Goal: Information Seeking & Learning: Compare options

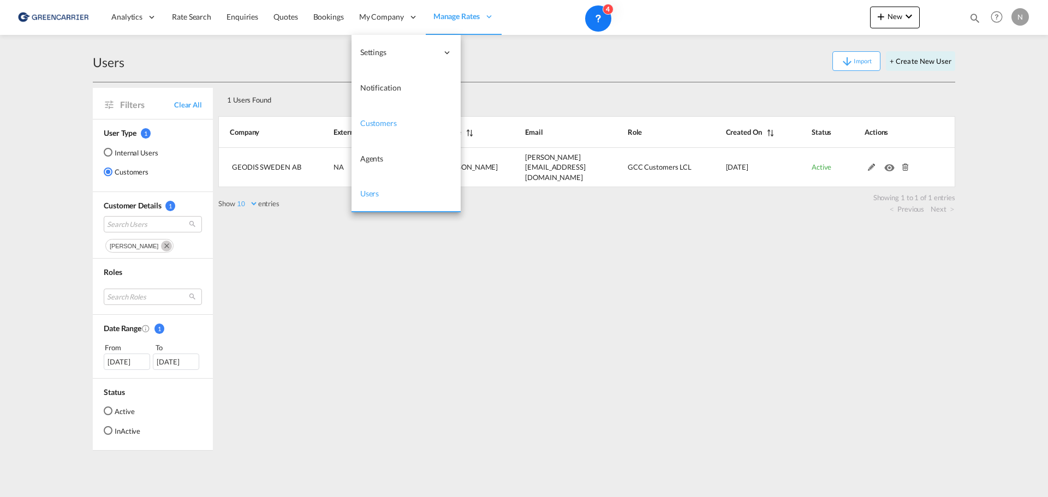
click at [375, 124] on span "Customers" at bounding box center [378, 122] width 37 height 9
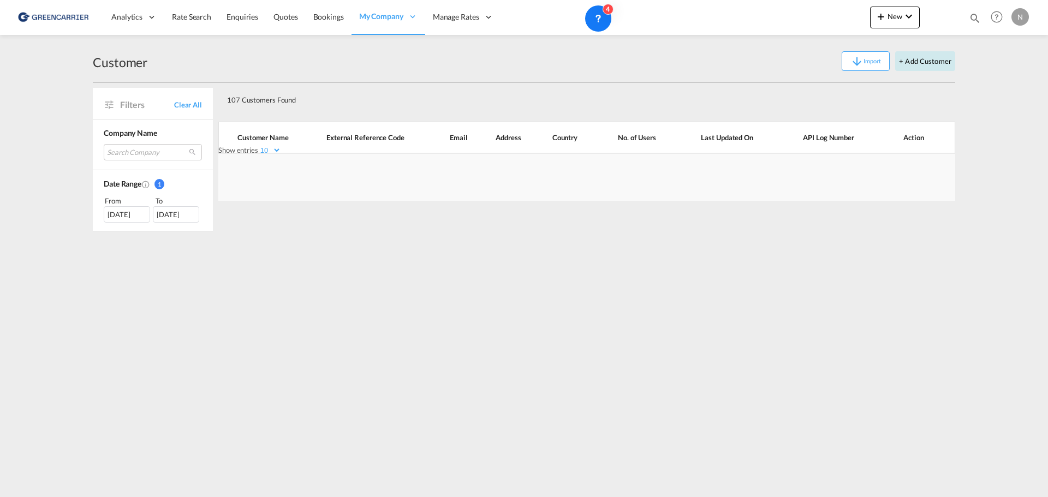
click at [925, 61] on button "+ Add Customer" at bounding box center [925, 61] width 60 height 20
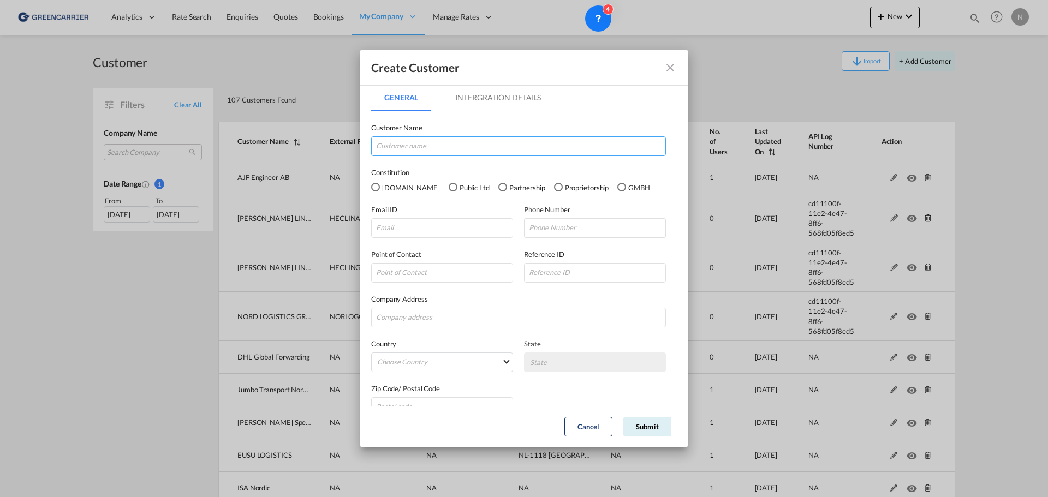
click at [396, 146] on input "GeneralIntergration Details ..." at bounding box center [518, 146] width 295 height 20
type input "Blue Logistics Air & Ocean Aps"
click at [372, 189] on div "Pvt.Ltd" at bounding box center [375, 187] width 9 height 9
click at [417, 230] on input "GeneralIntergration Details ..." at bounding box center [442, 228] width 142 height 20
paste input "[EMAIL_ADDRESS][DOMAIN_NAME]"
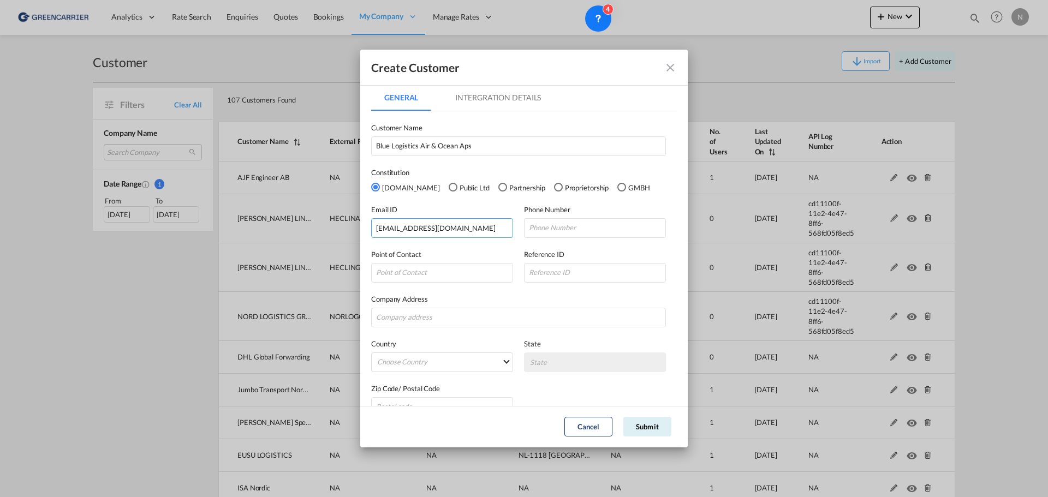
type input "[EMAIL_ADDRESS][DOMAIN_NAME]"
click at [538, 224] on input "GeneralIntergration Details ..." at bounding box center [595, 228] width 142 height 20
paste input "+45 2999 8135"
type input "+45 2999 8135"
click at [405, 278] on input "GeneralIntergration Details ..." at bounding box center [442, 273] width 142 height 20
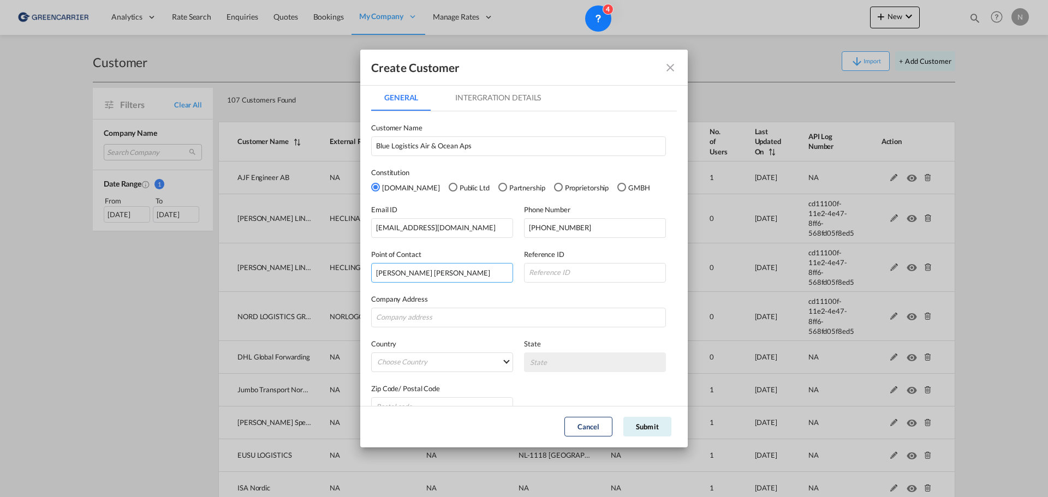
type input "Thomas Wingfield Grön"
click at [444, 315] on input "GeneralIntergration Details ..." at bounding box center [518, 318] width 295 height 20
click at [429, 321] on input "GeneralIntergration Details ..." at bounding box center [518, 318] width 295 height 20
paste input "Mariane Thomsens Gade 2F"
type input "Mariane Thomsens Gade 2F"
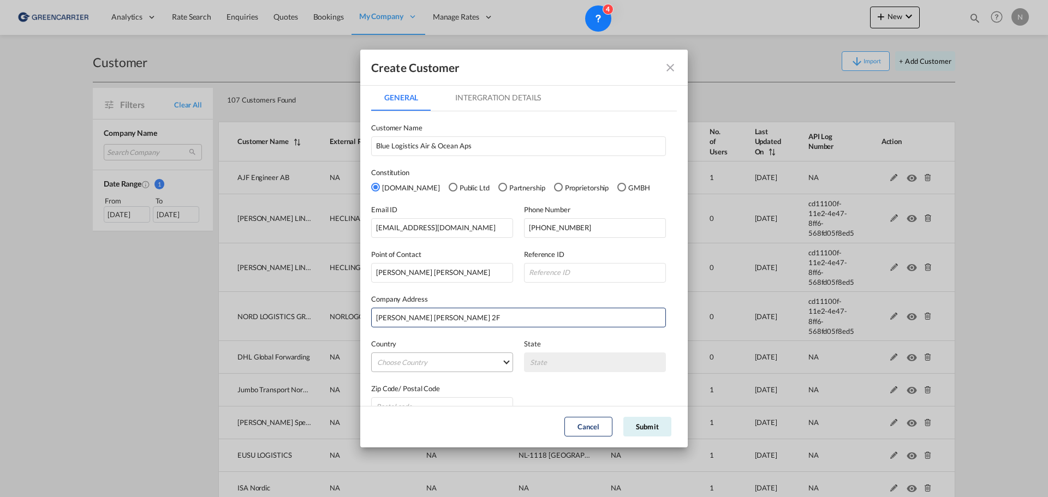
click at [400, 360] on md-select "Choose Country Afghanistan Albania Algeria American Samoa Andorra Angola Anguil…" at bounding box center [442, 362] width 142 height 20
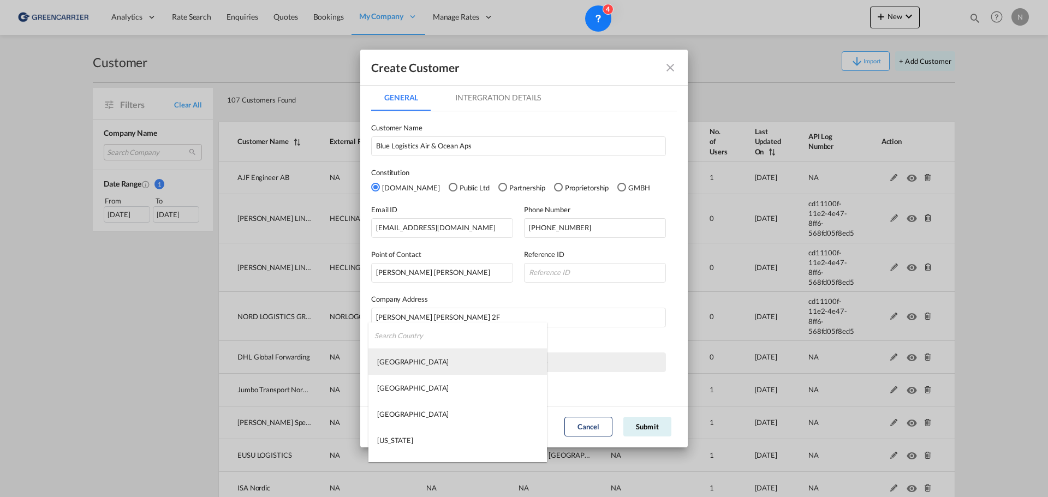
type md-option "Afghanistan"
type md-option "Democratic Republic of the Congo"
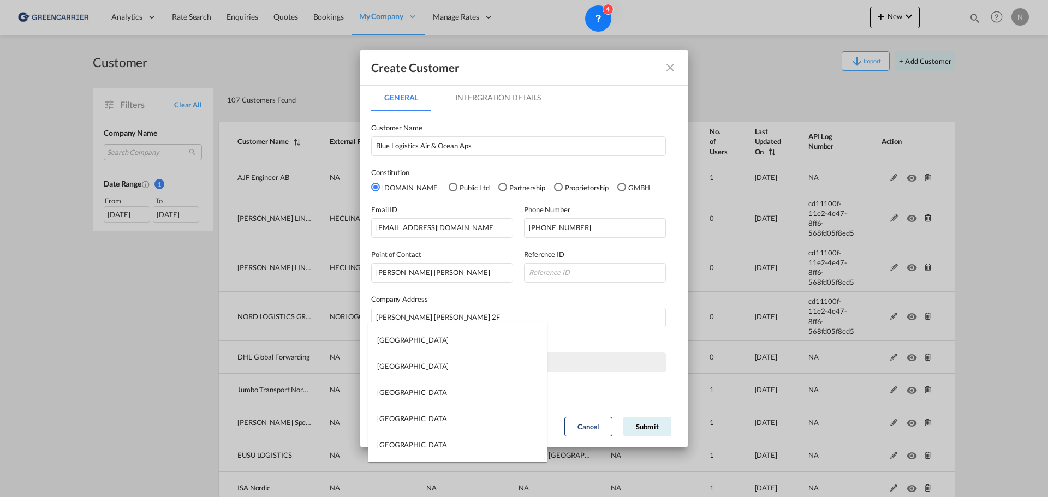
type md-option "Namibia"
type md-option "Macau S.A.R."
type md-option "Marshall Islands"
type md-option "Denmark"
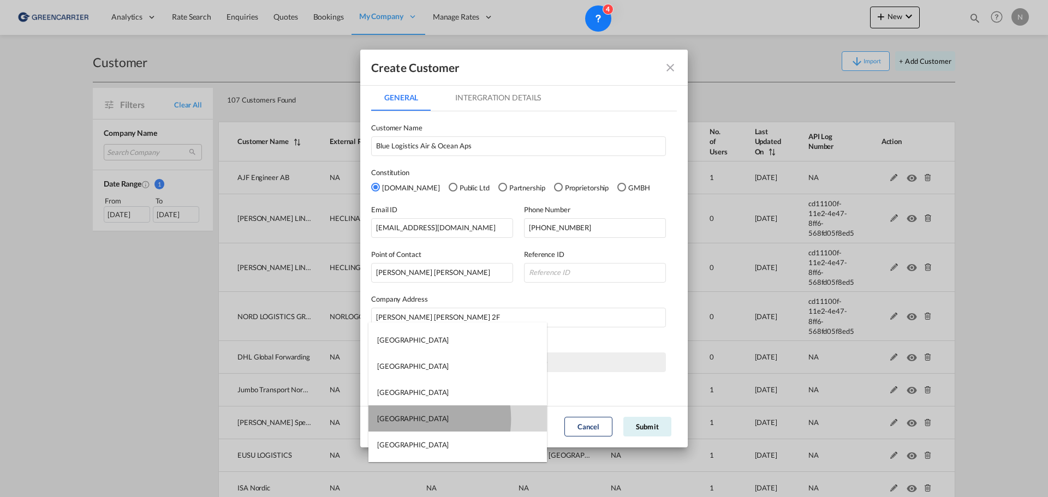
click at [408, 419] on md-option "Denmark" at bounding box center [457, 418] width 178 height 26
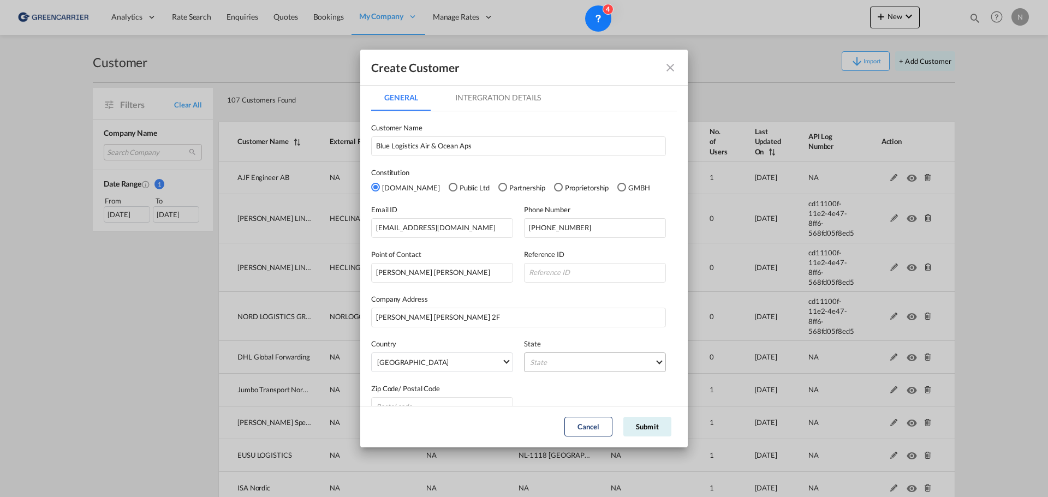
click at [550, 361] on md-select "State Arhus Bornholm Frederiksborg Fyn Hovedstaden Kobenhavn Kobenhavns Amt Kob…" at bounding box center [595, 362] width 142 height 20
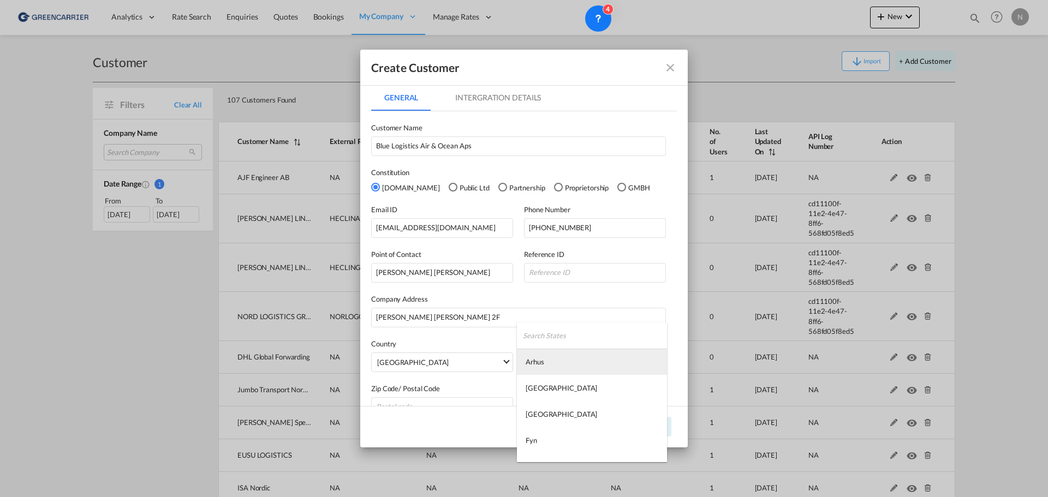
click at [549, 361] on md-option "Arhus" at bounding box center [592, 362] width 150 height 26
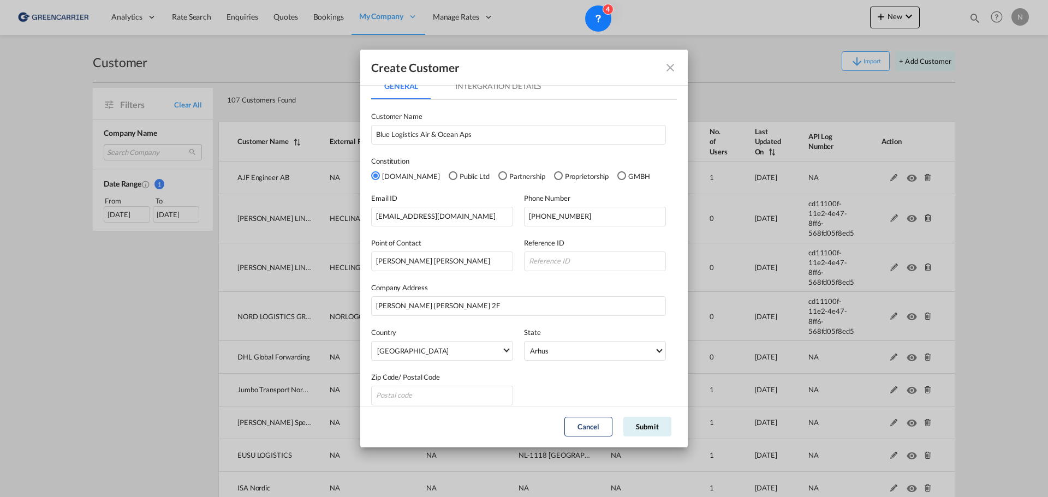
scroll to position [8, 0]
click at [415, 394] on input "GeneralIntergration Details ..." at bounding box center [442, 399] width 142 height 20
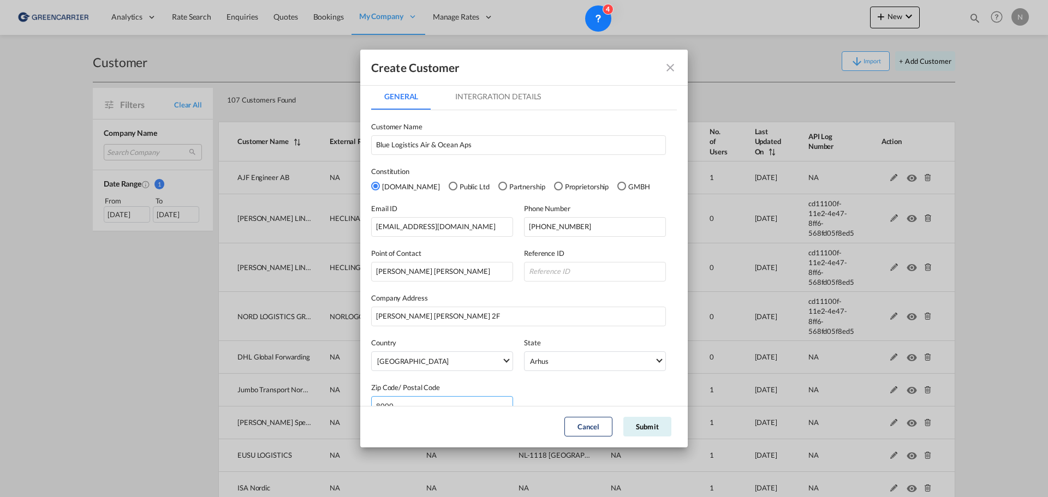
scroll to position [22, 0]
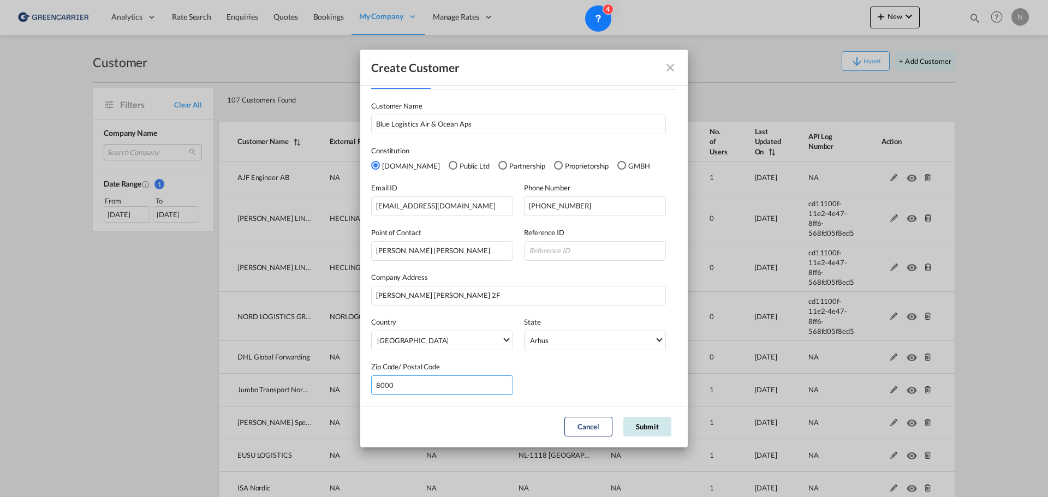
type input "8000"
click at [649, 425] on button "Submit" at bounding box center [647, 427] width 48 height 20
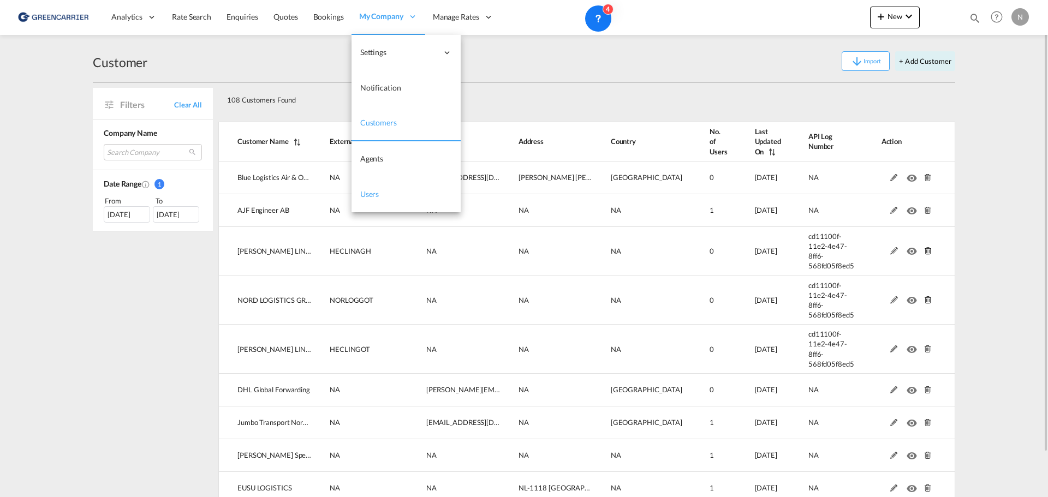
click at [379, 193] on link "Users" at bounding box center [405, 194] width 109 height 35
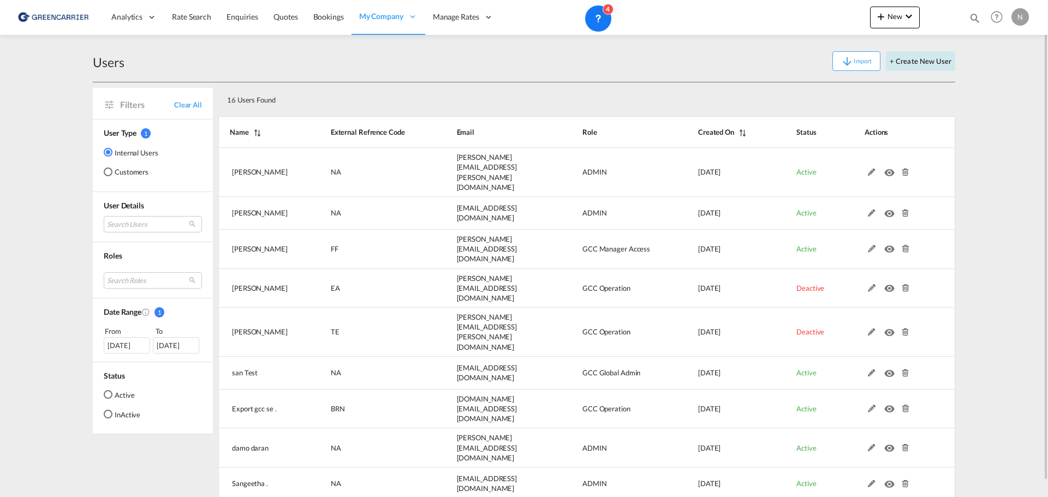
click at [908, 62] on button "+ Create New User" at bounding box center [919, 61] width 69 height 20
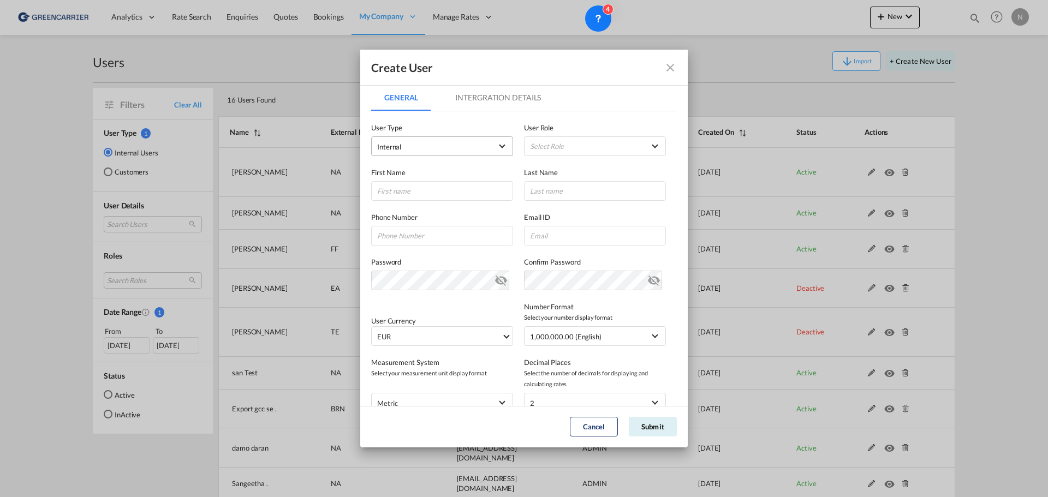
click at [440, 149] on span "Internal" at bounding box center [434, 146] width 115 height 11
click at [428, 175] on md-option "Customer" at bounding box center [440, 173] width 143 height 26
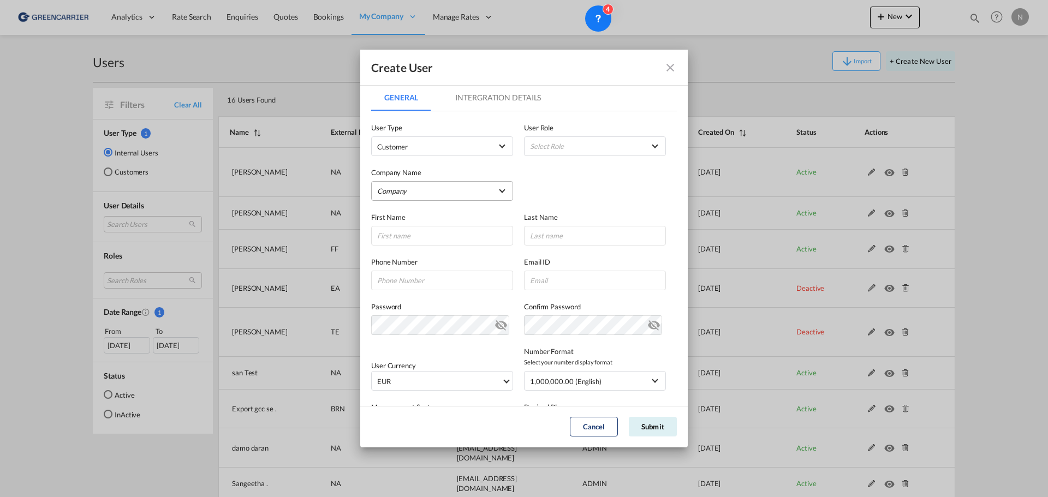
click at [422, 195] on md-select "Company A. Hartrodt Denmark A S AJF Engineer AB Atlantic Integrated Freight ApS…" at bounding box center [442, 191] width 142 height 20
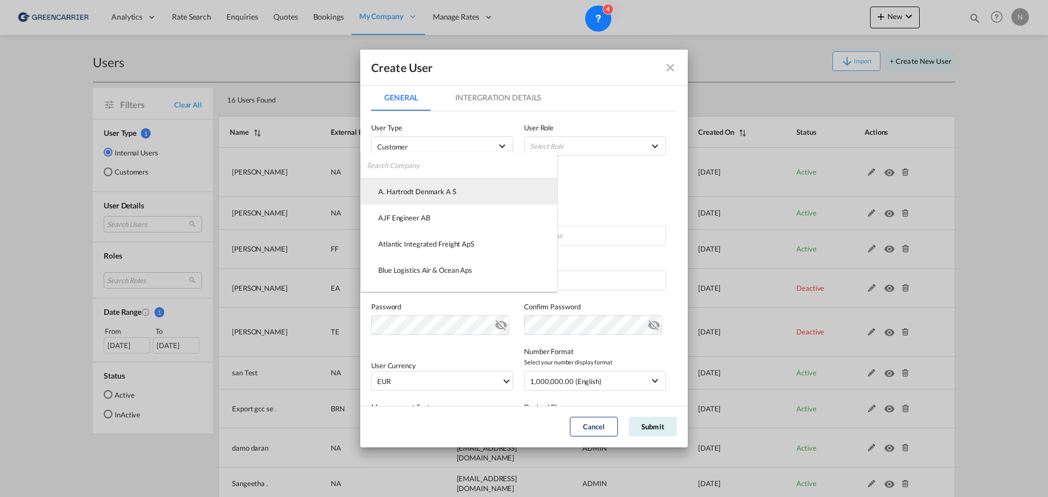
type md-option "9aff5ff0-37b6-11f0-8eb9-4116cc0b94ee"
type md-option "e312bfd0-8334-11f0-8853-87625e29cef6"
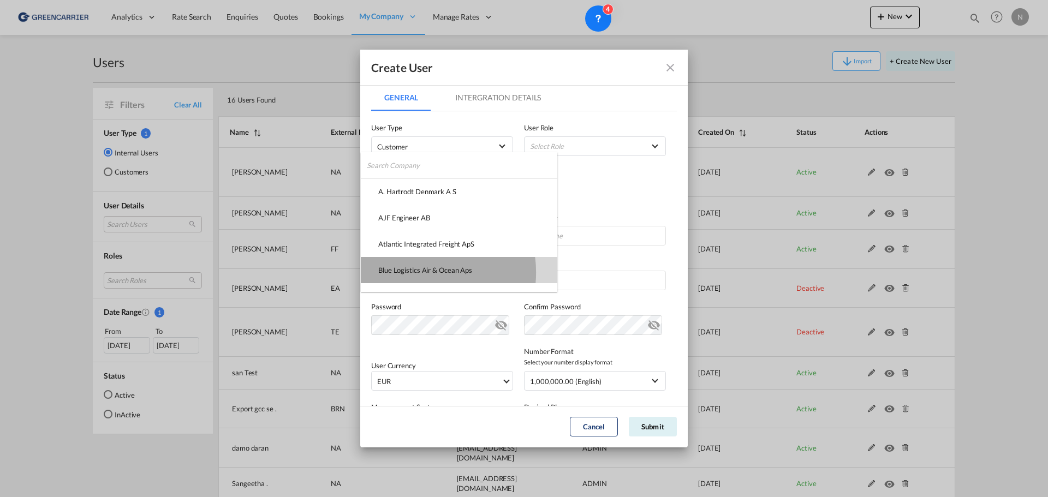
click at [420, 272] on div "Blue Logistics Air & Ocean Aps" at bounding box center [425, 270] width 94 height 10
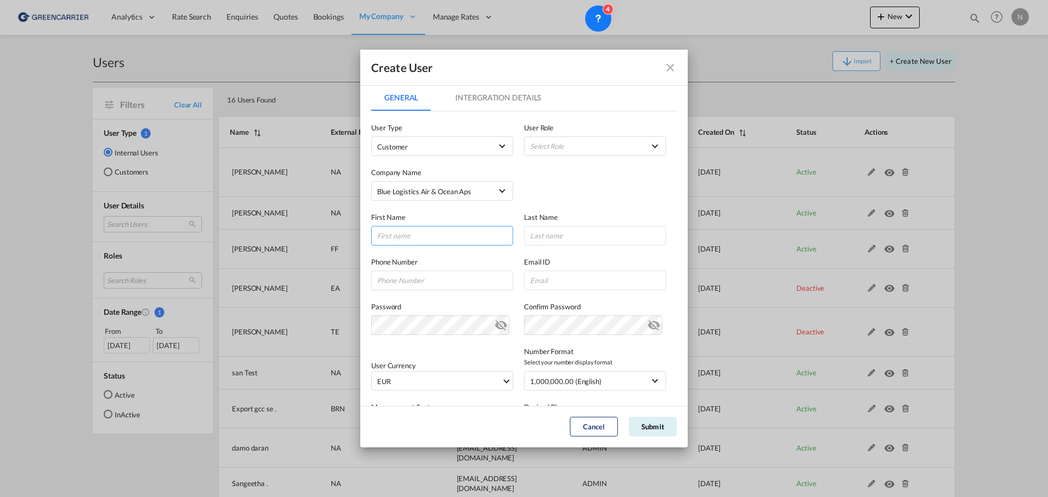
click at [432, 240] on input "GeneralIntergration Details ..." at bounding box center [442, 236] width 142 height 20
type input "Thomas"
type input "Wingfield Grön"
paste input "Mariane Thomsens Gade 2F"
type input "Mariane Thomsens Gade 2F"
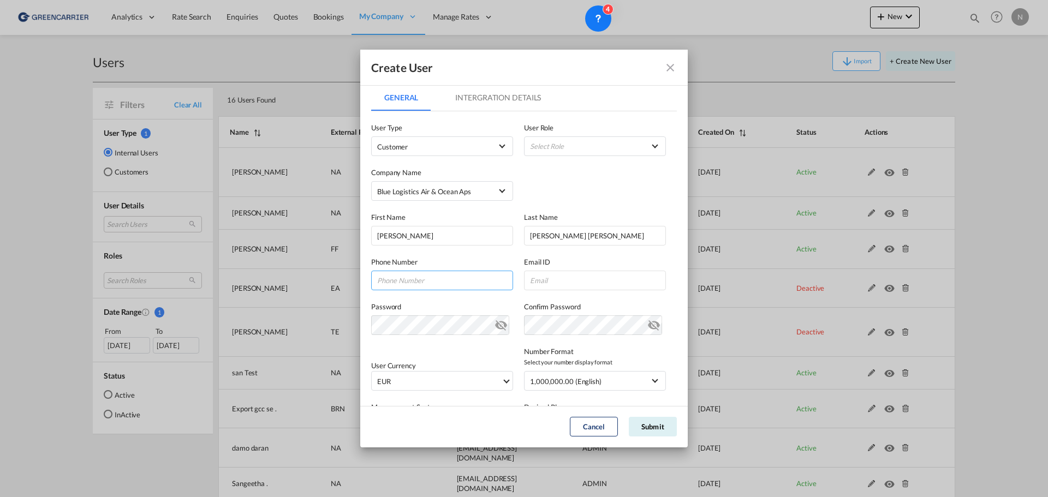
click at [428, 274] on input "GeneralIntergration Details ..." at bounding box center [442, 281] width 142 height 20
paste input "+45 2999 8135"
type input "+45 2999 8135"
click at [578, 283] on input "GeneralIntergration Details ..." at bounding box center [595, 281] width 142 height 20
paste input "[EMAIL_ADDRESS][DOMAIN_NAME]"
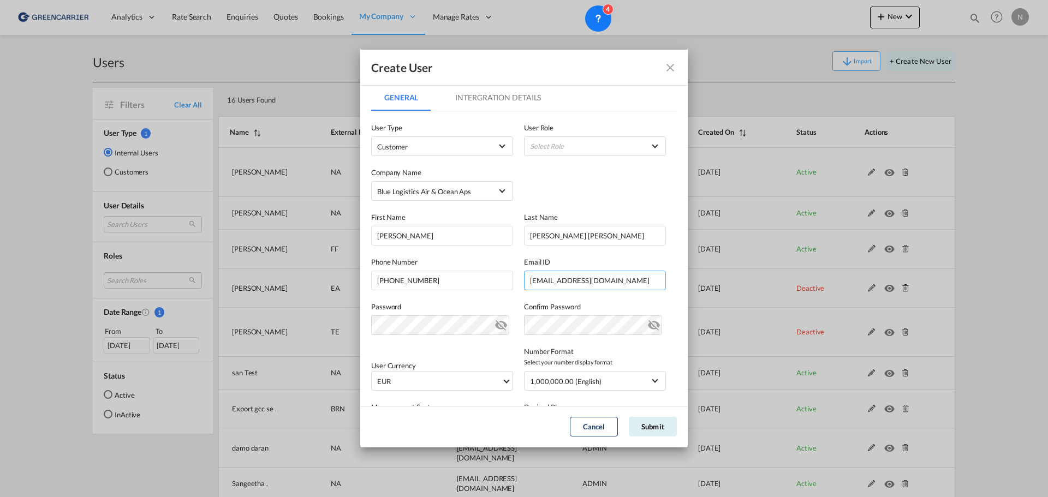
type input "[EMAIL_ADDRESS][DOMAIN_NAME]"
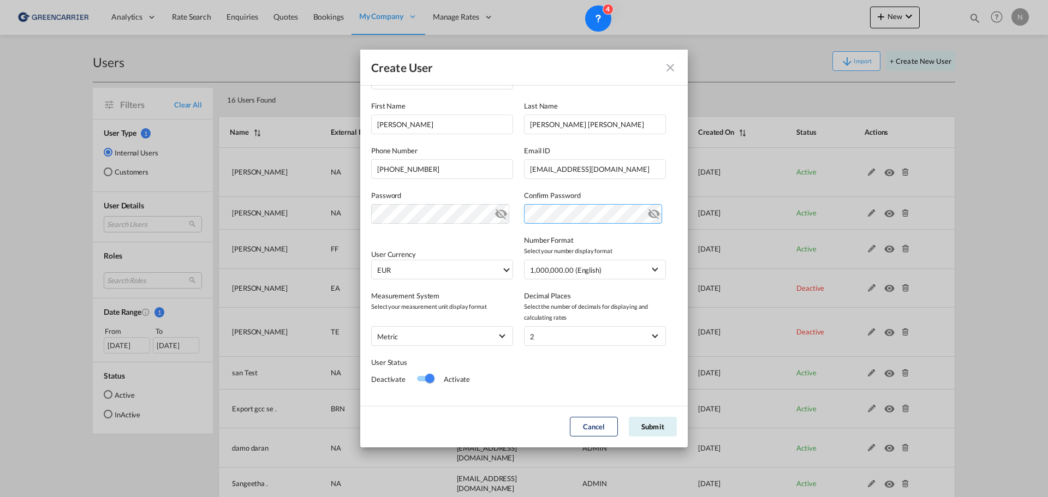
scroll to position [125, 0]
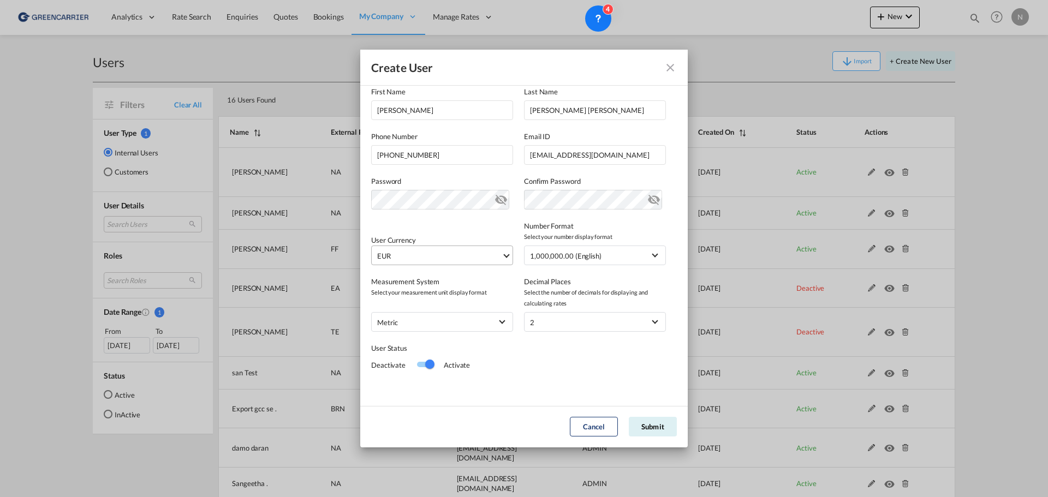
click at [416, 256] on span "EUR" at bounding box center [439, 255] width 124 height 11
type md-option "EUR"
type md-option "PEN"
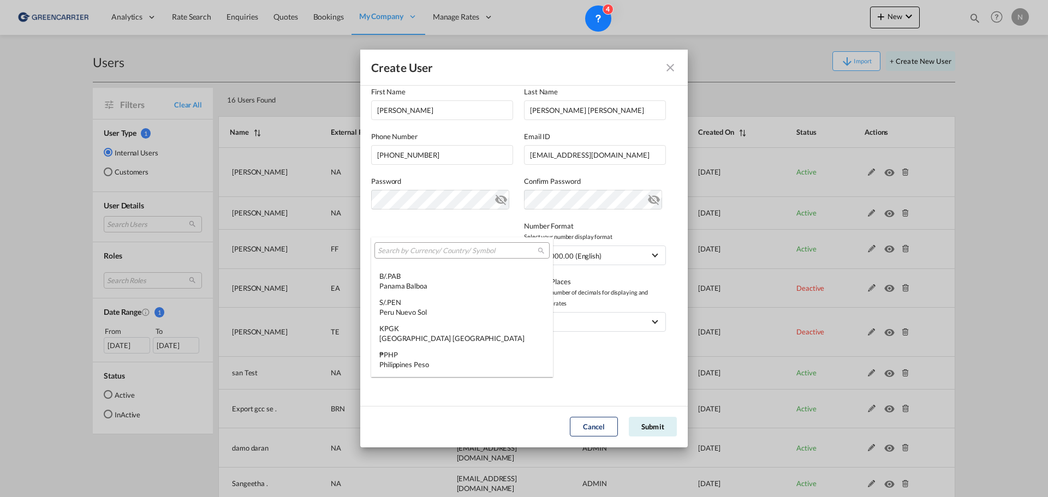
click at [410, 248] on input "search" at bounding box center [458, 251] width 160 height 10
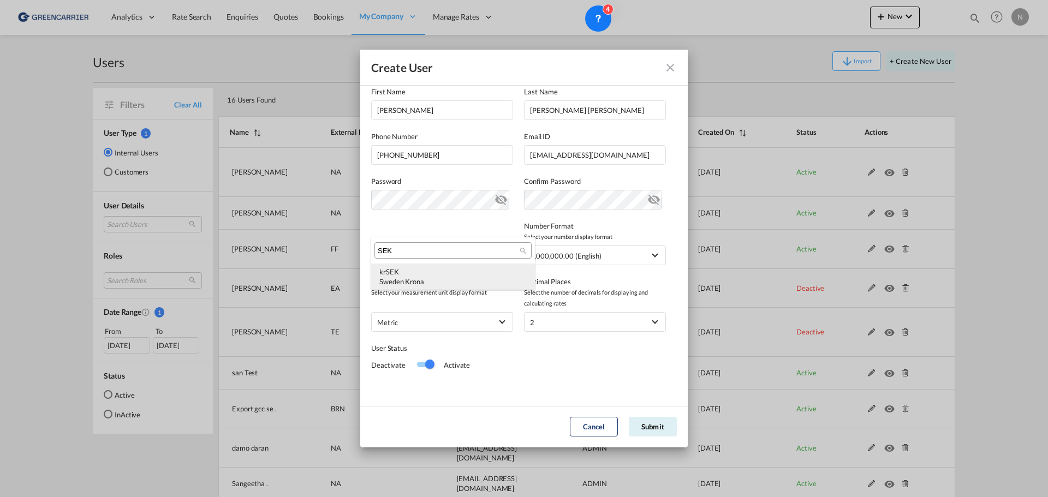
type input "SEK"
click at [431, 281] on div "Sweden Krona" at bounding box center [452, 282] width 147 height 10
click at [659, 429] on button "Submit" at bounding box center [653, 427] width 48 height 20
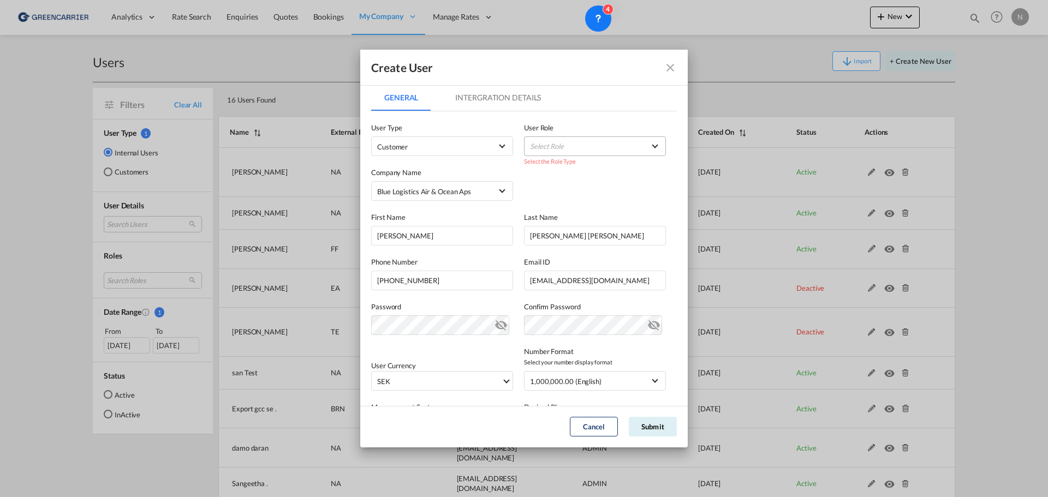
click at [599, 149] on md-select "Select Role BCO GLOBAL GCC Customer FCL Role USER_DEFINED GCC Customers LCL USE…" at bounding box center [595, 146] width 142 height 20
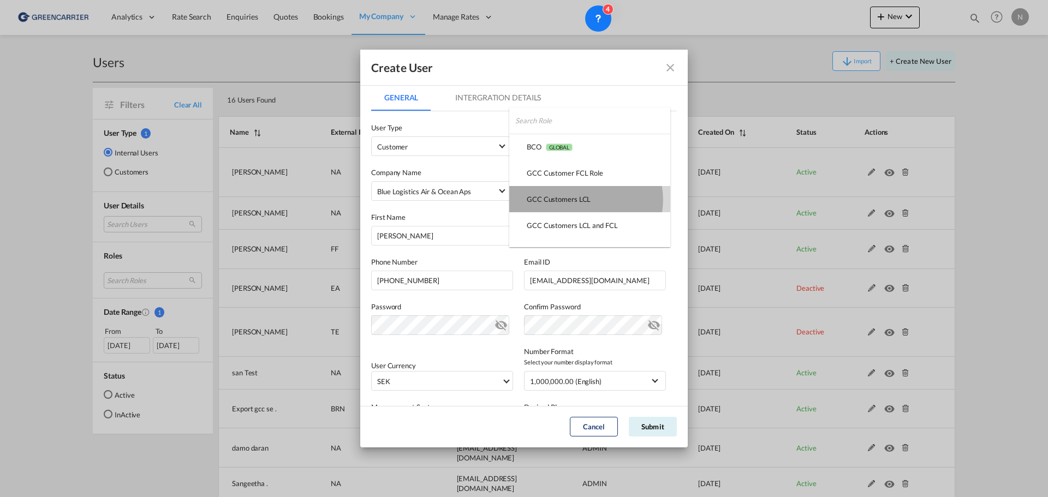
click at [584, 200] on div "GCC Customers LCL USER_DEFINED" at bounding box center [558, 199] width 64 height 10
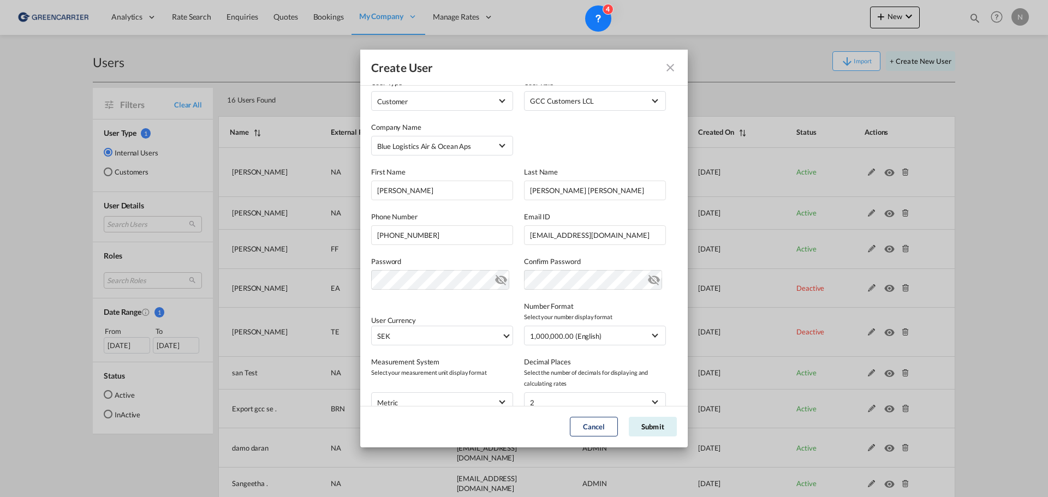
scroll to position [125, 0]
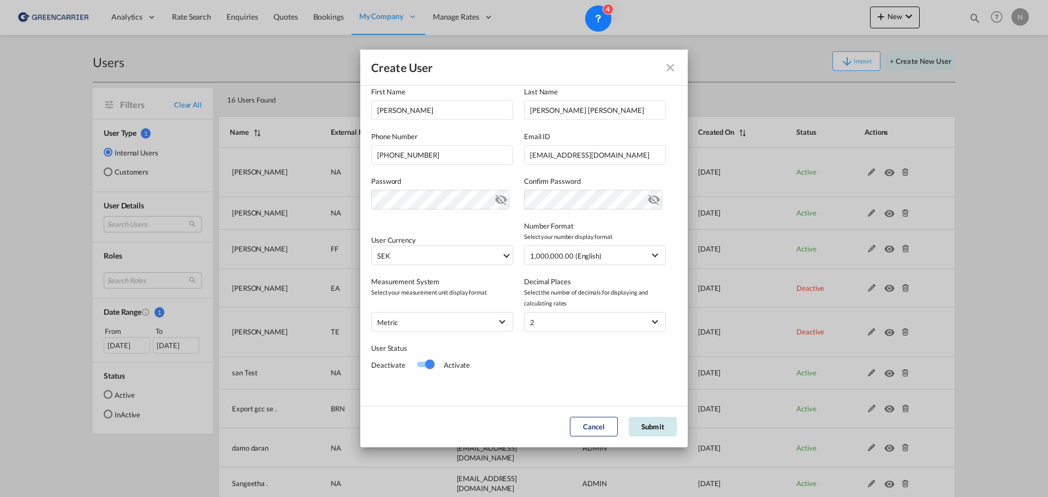
click at [648, 425] on button "Submit" at bounding box center [653, 427] width 48 height 20
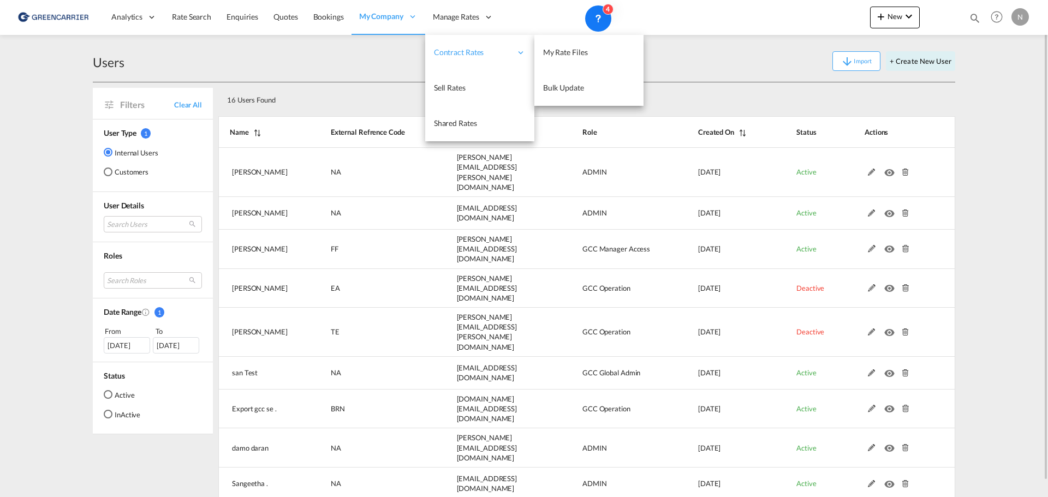
click at [465, 50] on span "Contract Rates" at bounding box center [472, 52] width 77 height 11
click at [557, 56] on span "My Rate Files" at bounding box center [565, 51] width 45 height 9
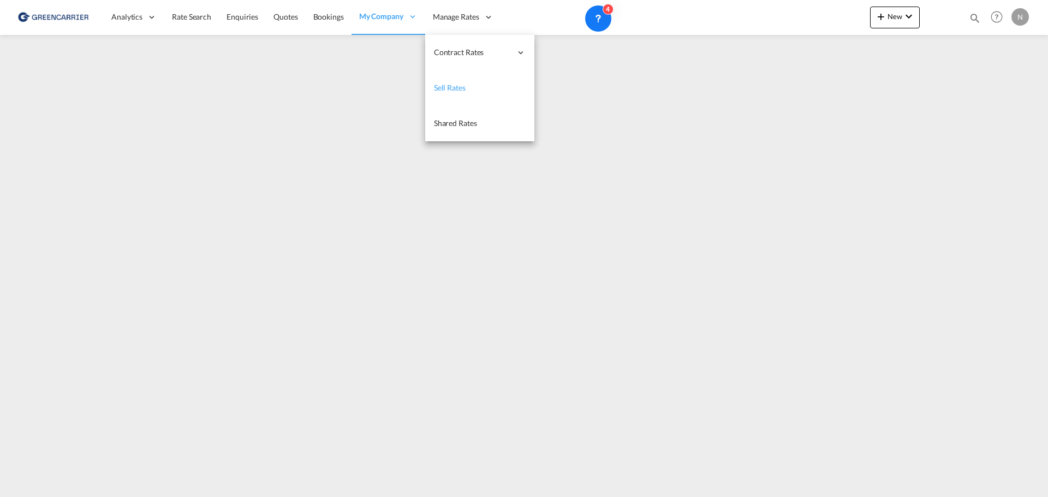
click at [465, 92] on link "Sell Rates" at bounding box center [479, 87] width 109 height 35
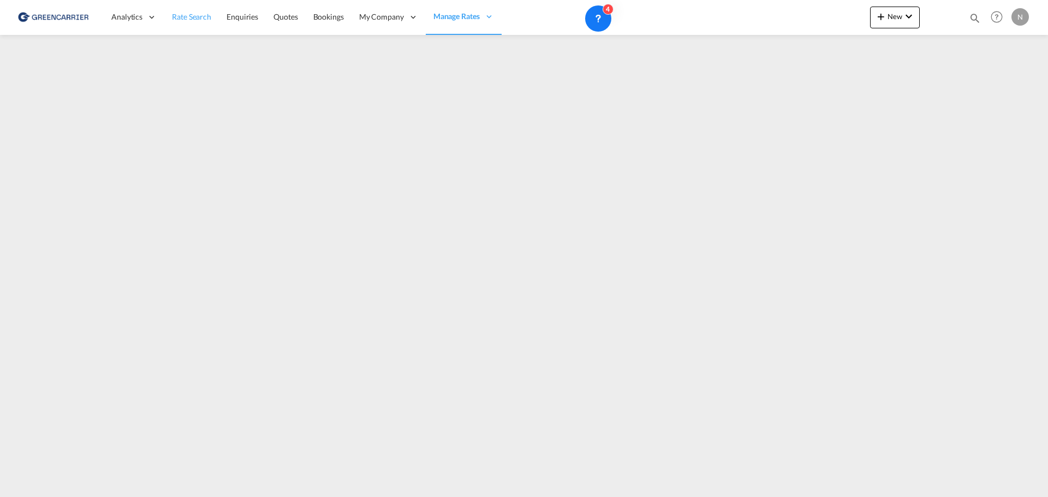
click at [201, 17] on span "Rate Search" at bounding box center [191, 16] width 39 height 9
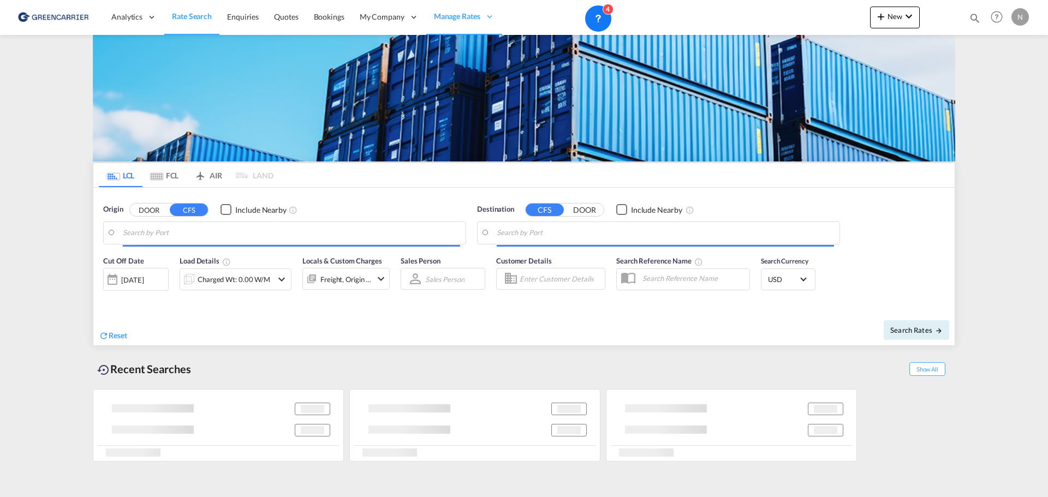
click at [188, 235] on input "Search by Port" at bounding box center [291, 233] width 337 height 16
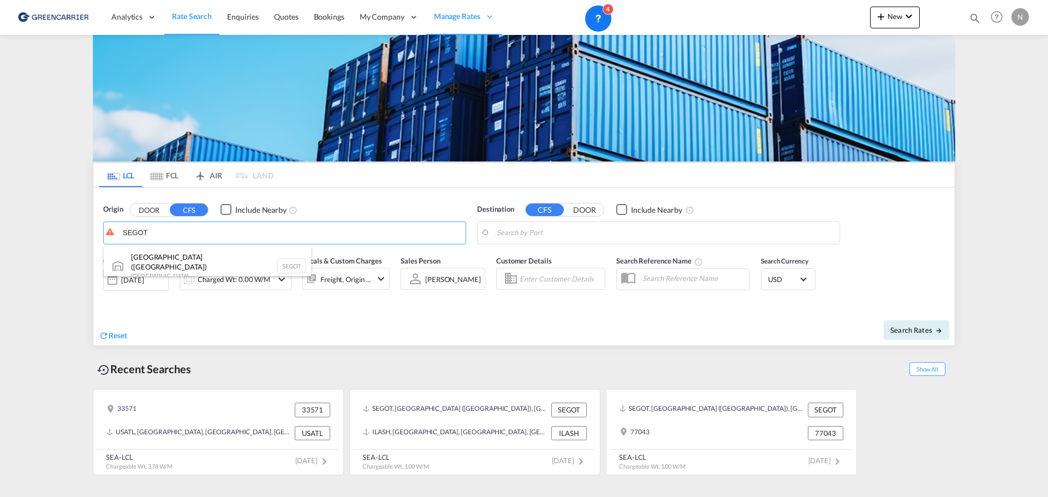
click at [220, 266] on div "Gothenburg (Goteborg) Sweden SEGOT" at bounding box center [207, 266] width 207 height 39
type input "Gothenburg (Goteborg), SEGOT"
click at [544, 235] on body "Analytics Reports Dashboard Rate Search Enquiries Quotes Bookings" at bounding box center [524, 248] width 1048 height 497
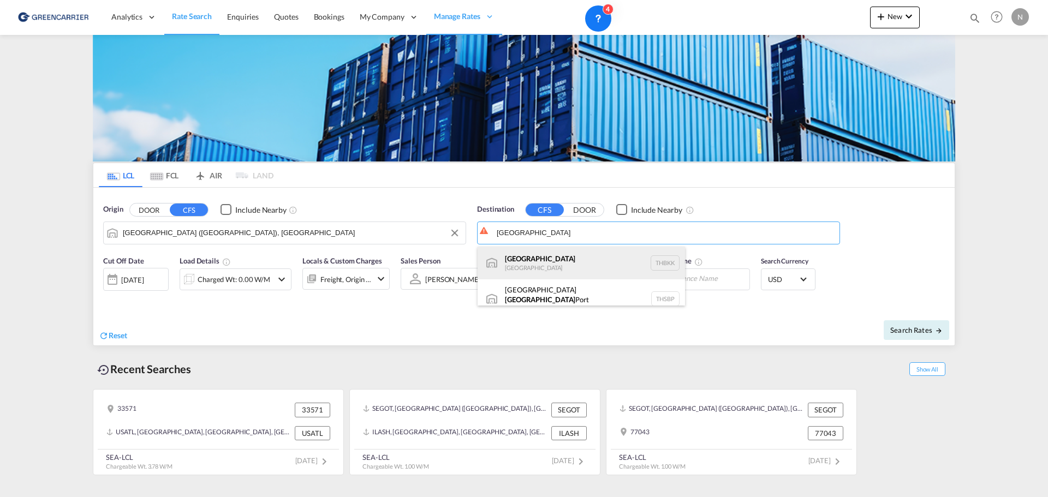
click at [542, 261] on div "Bangkok Thailand THBKK" at bounding box center [580, 263] width 207 height 33
type input "Bangkok, THBKK"
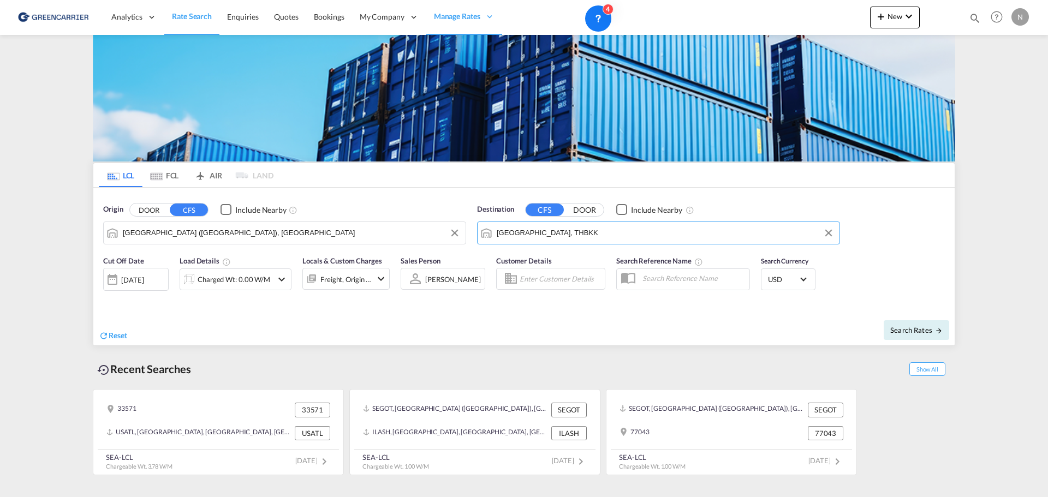
click at [563, 279] on input "Enter Customer Details" at bounding box center [560, 279] width 82 height 16
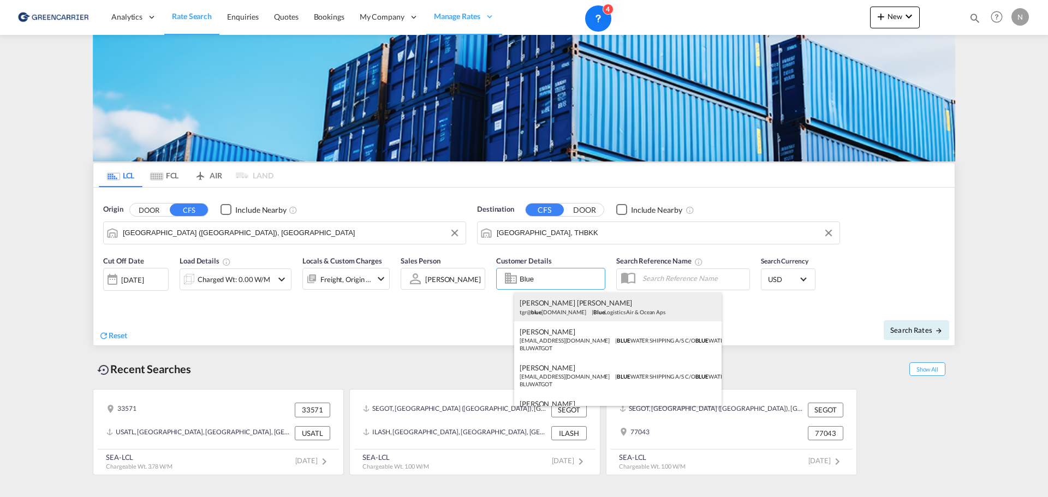
click at [560, 308] on div "Thomas Wingfield Grön tgr@ blue log.com | Blue Logistics Air & Ocean Aps" at bounding box center [617, 306] width 207 height 28
type input "Blue Logistics Air & Ocean Aps, Thomas Wingfield Grön, tgr@bluelog.com"
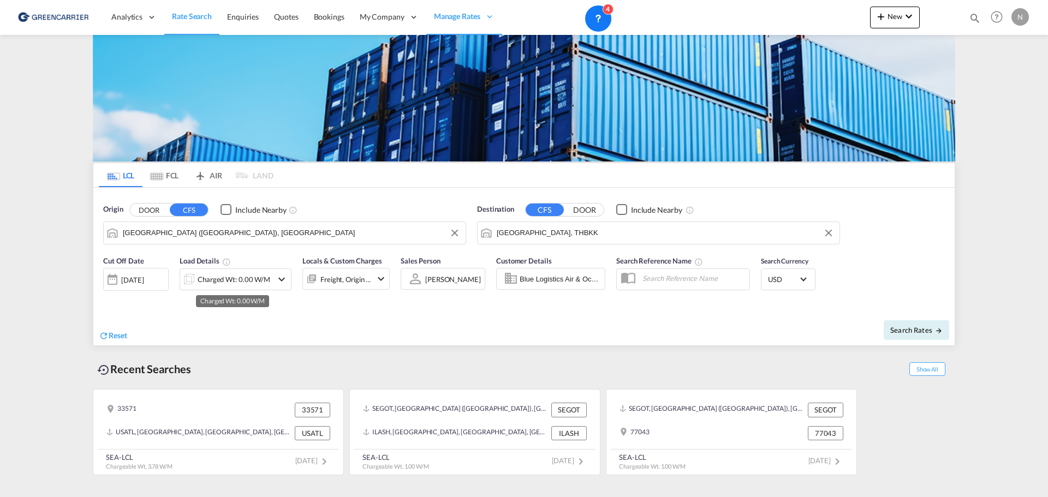
click at [246, 284] on div "Charged Wt: 0.00 W/M" at bounding box center [233, 279] width 73 height 15
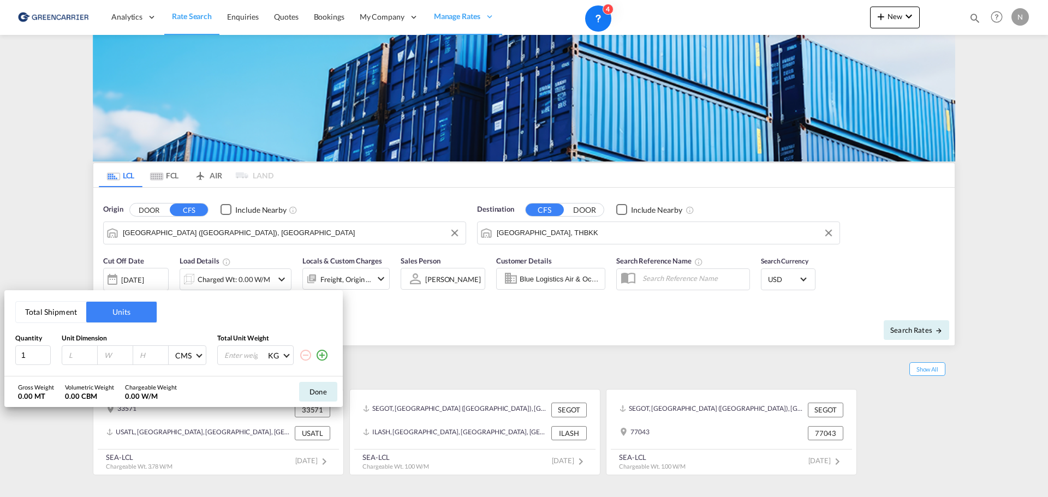
click at [55, 315] on button "Total Shipment" at bounding box center [51, 312] width 70 height 21
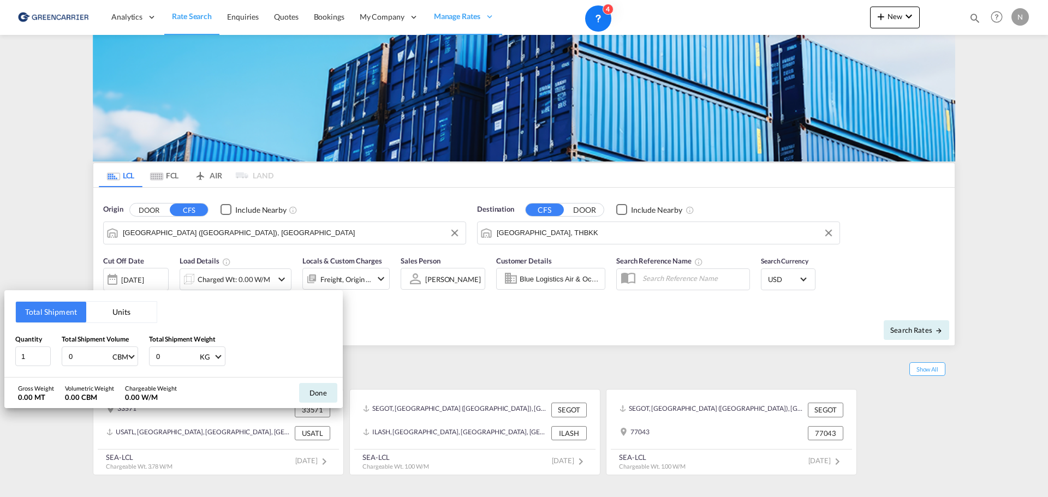
drag, startPoint x: 77, startPoint y: 362, endPoint x: 55, endPoint y: 356, distance: 23.2
click at [56, 360] on div "Quantity 1 Total Shipment Volume 0 CBM CBM CFT Total Shipment Weight 0 KG KG LB" at bounding box center [173, 350] width 316 height 33
type input "1"
type input "1000"
click at [318, 394] on button "Done" at bounding box center [318, 393] width 38 height 20
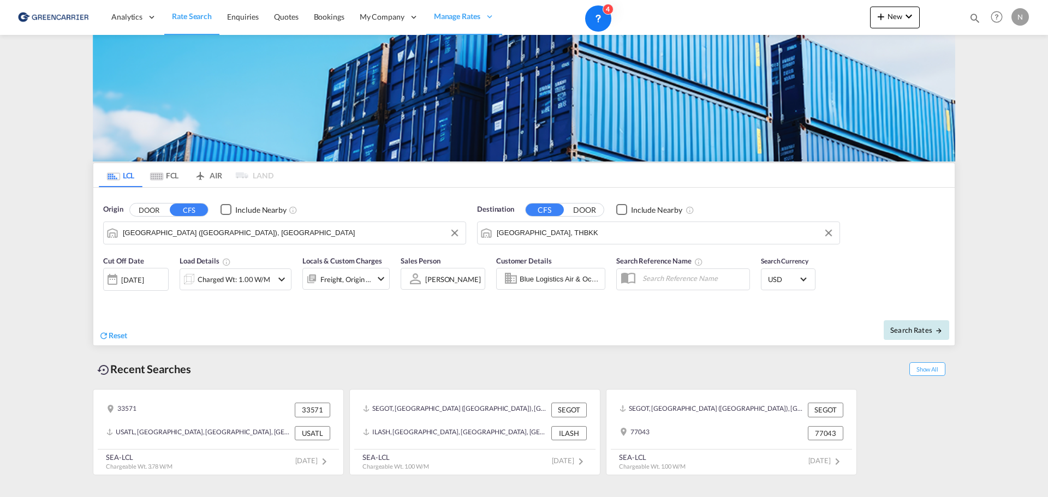
click at [919, 330] on span "Search Rates" at bounding box center [916, 330] width 52 height 9
type input "SEGOT to THBKK / 27 Aug 2025"
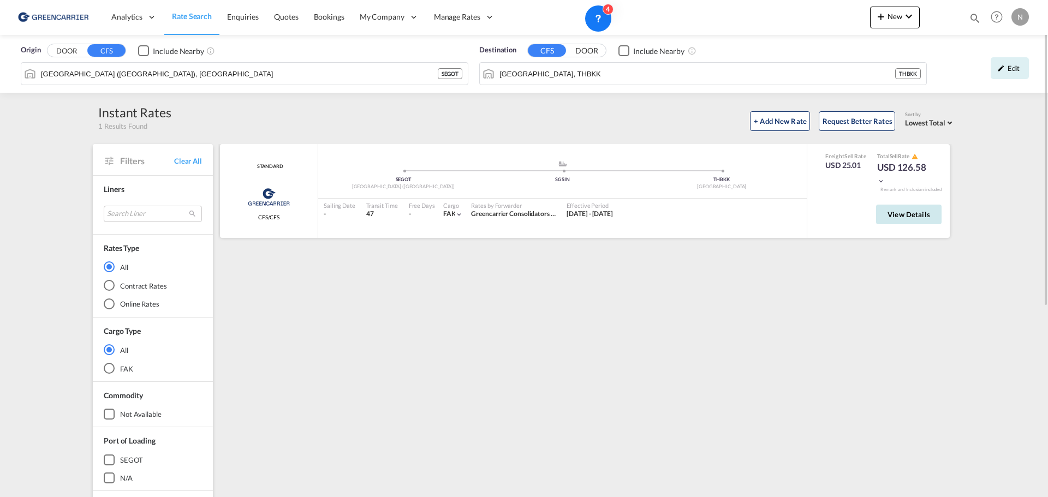
click at [913, 217] on span "View Details" at bounding box center [908, 214] width 43 height 9
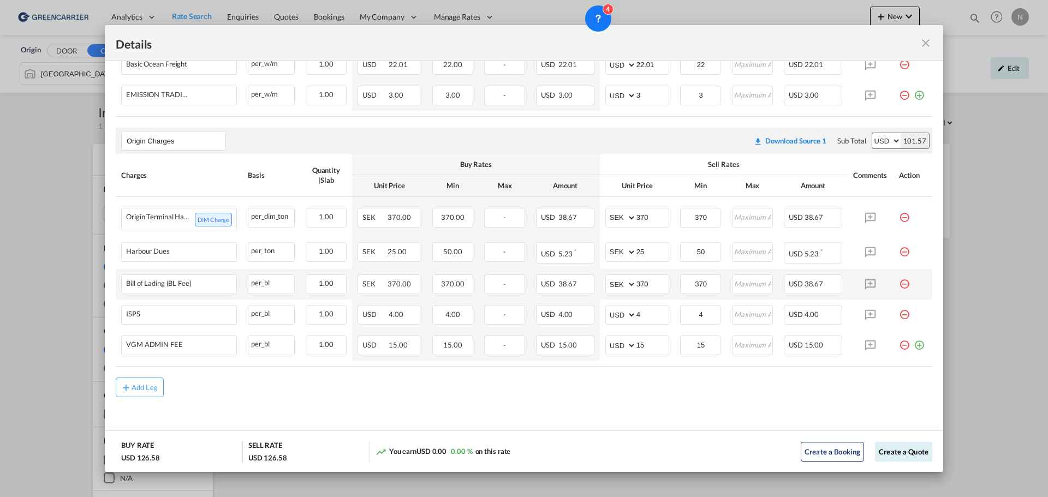
scroll to position [294, 0]
click at [924, 42] on md-icon "icon-close fg-AAA8AD m-0 cursor" at bounding box center [925, 43] width 13 height 13
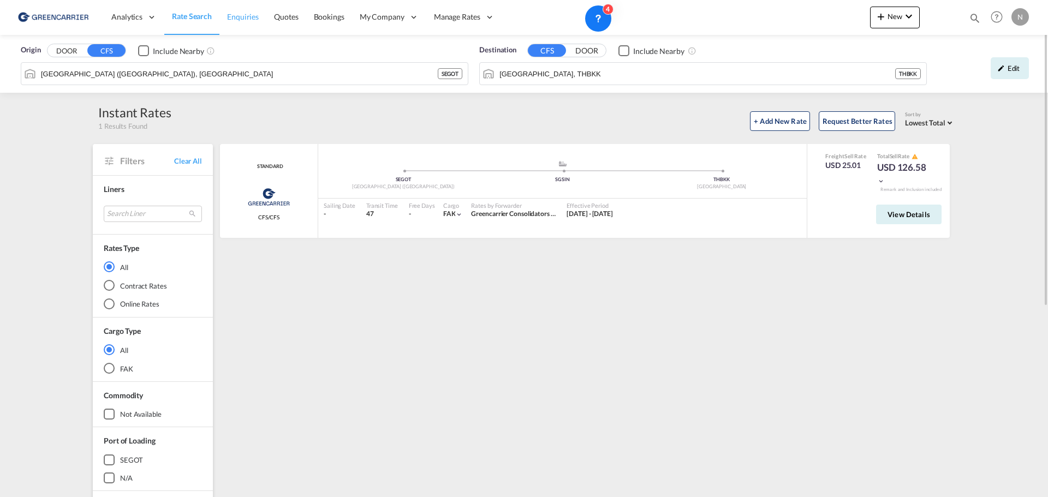
click at [242, 21] on span "Enquiries" at bounding box center [243, 16] width 32 height 9
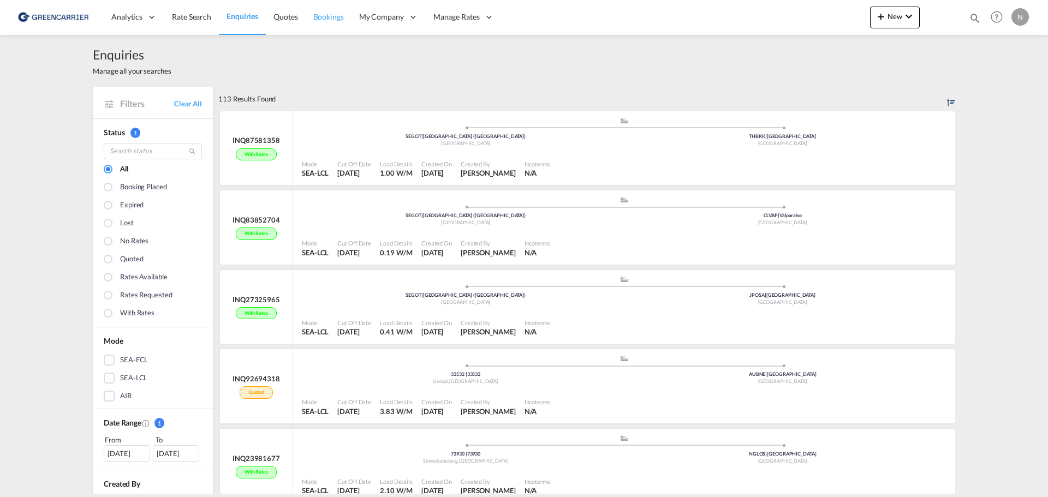
click at [321, 10] on link "Bookings" at bounding box center [329, 16] width 46 height 35
